Goal: Task Accomplishment & Management: Manage account settings

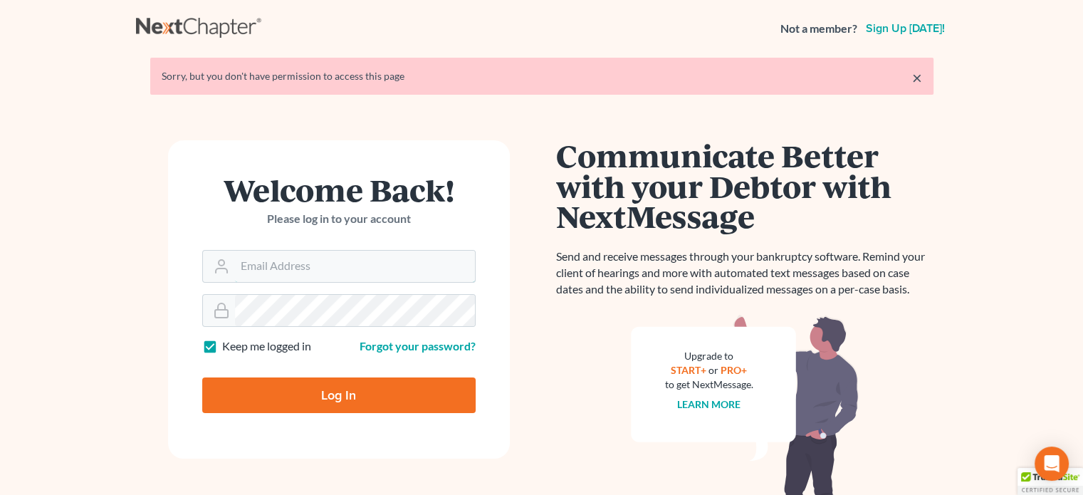
type input "[PERSON_NAME][EMAIL_ADDRESS][DOMAIN_NAME]"
click at [410, 390] on input "Log In" at bounding box center [339, 396] width 274 height 36
type input "Thinking..."
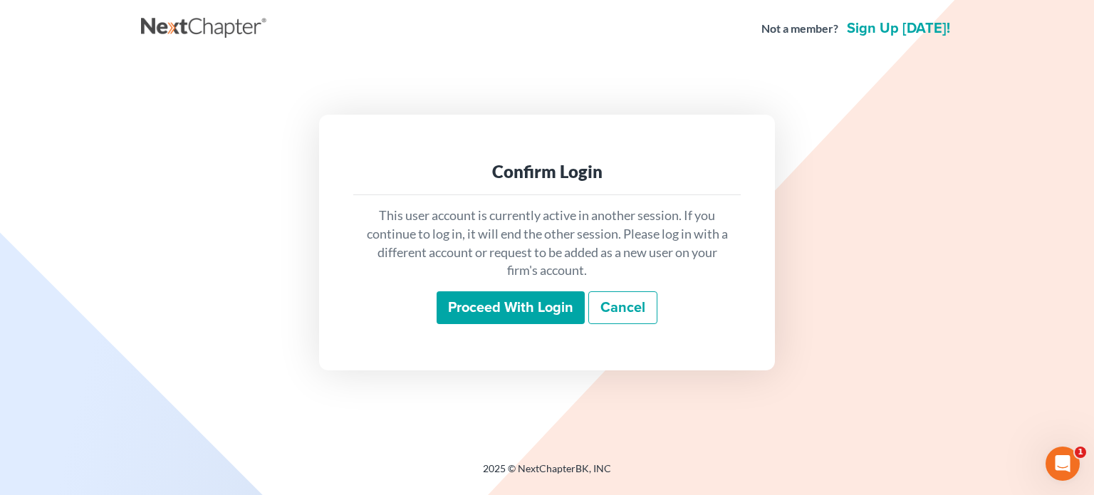
click at [459, 312] on input "Proceed with login" at bounding box center [511, 307] width 148 height 33
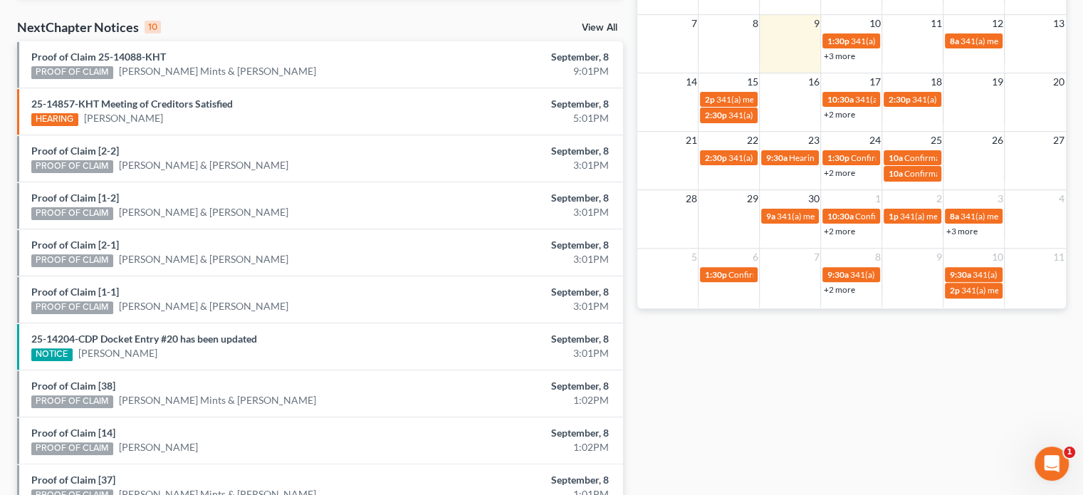
scroll to position [382, 0]
